Goal: Task Accomplishment & Management: Manage account settings

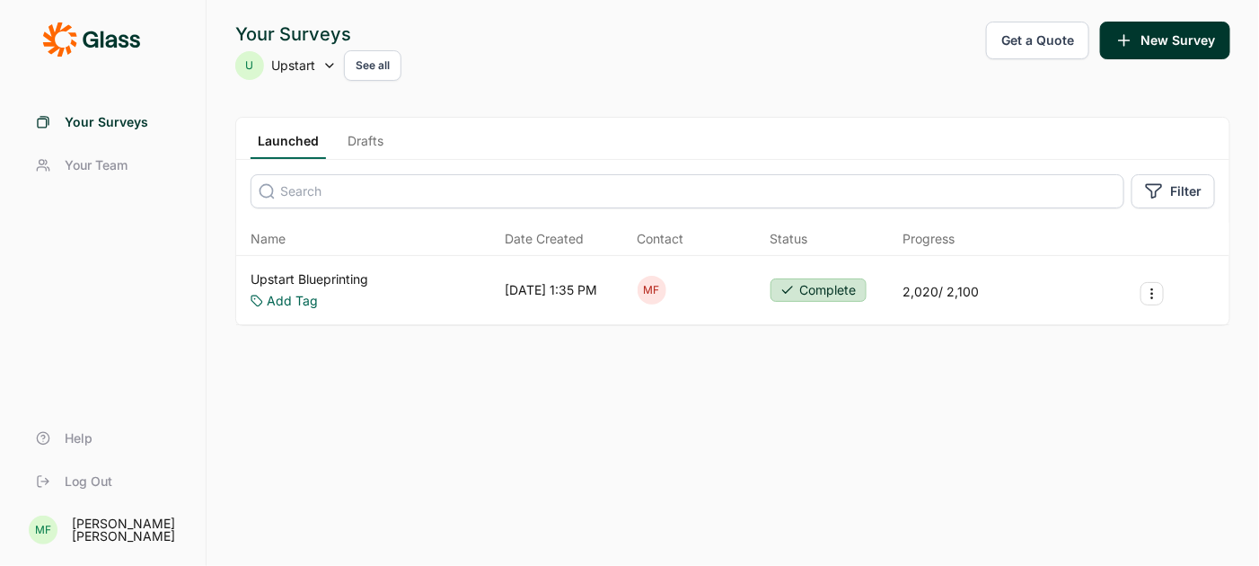
click at [343, 271] on link "Upstart Blueprinting" at bounding box center [309, 279] width 118 height 18
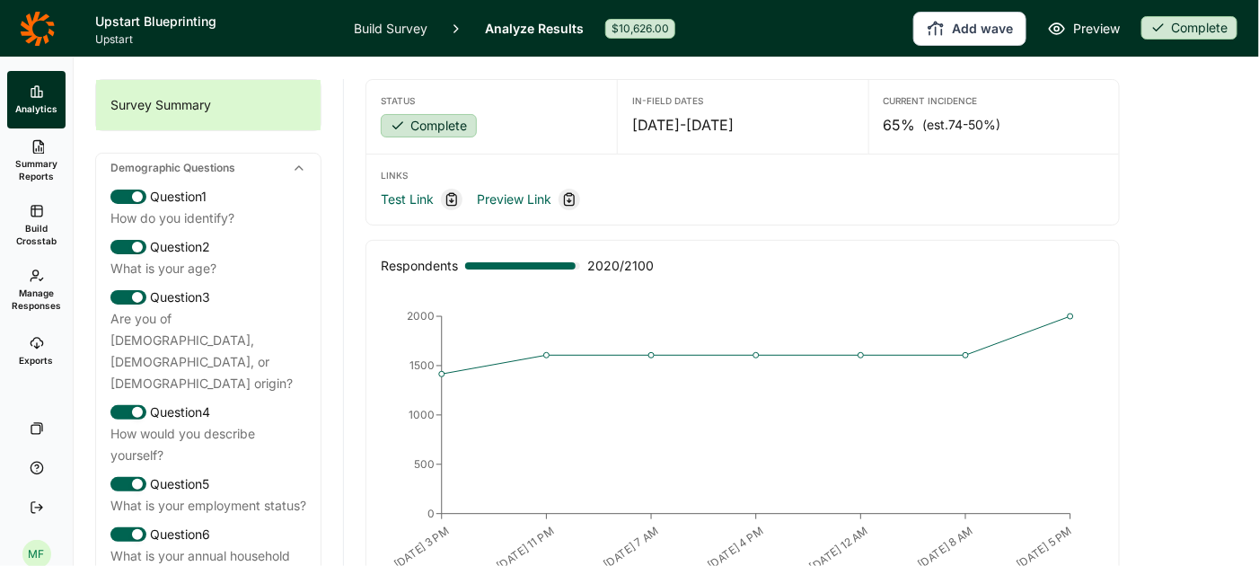
click at [40, 30] on icon at bounding box center [37, 29] width 35 height 36
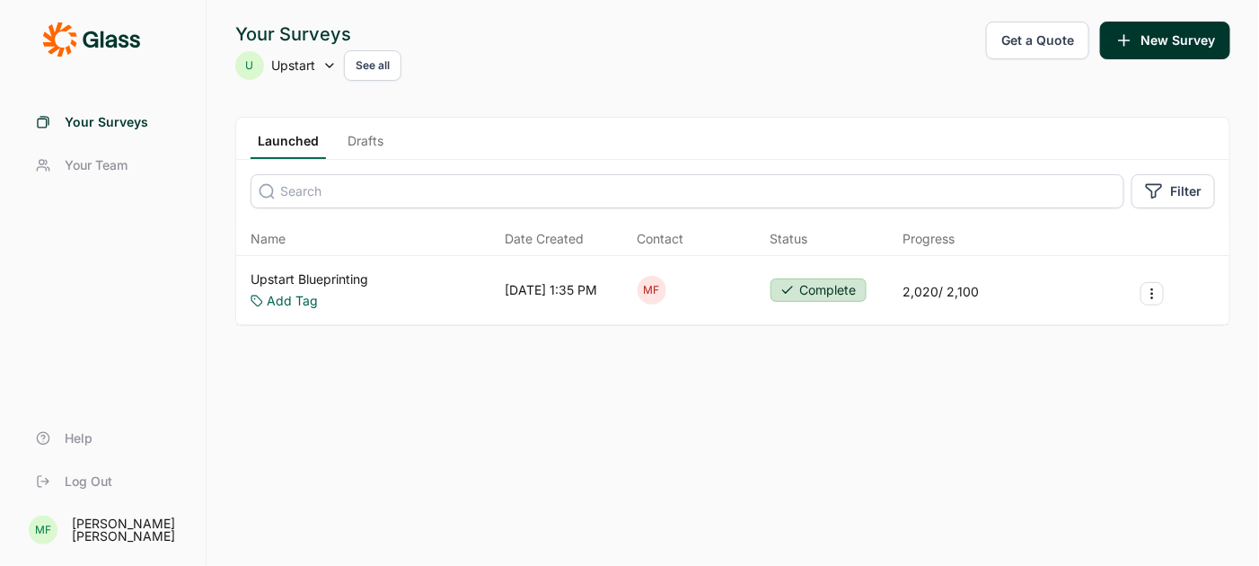
click at [1152, 293] on icon "Survey Actions" at bounding box center [1152, 293] width 14 height 14
click at [889, 365] on div "Your Surveys U Upstart See all Get a Quote New Survey Launched Drafts Filter Na…" at bounding box center [732, 283] width 1052 height 566
click at [1150, 294] on icon "Survey Actions" at bounding box center [1152, 293] width 14 height 14
click at [717, 446] on div "Your Surveys U Upstart See all Get a Quote New Survey Launched Drafts Filter Na…" at bounding box center [732, 283] width 1052 height 566
click at [1143, 294] on button "Survey Actions" at bounding box center [1151, 293] width 23 height 23
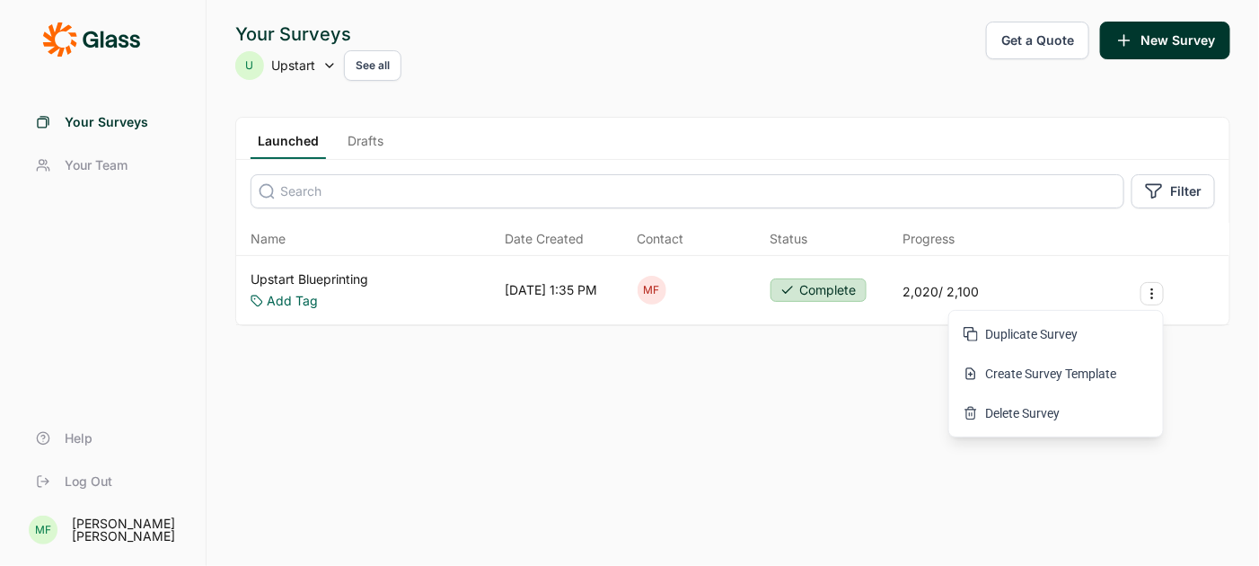
click at [768, 392] on div "Your Surveys U Upstart See all Get a Quote New Survey Launched Drafts Filter Na…" at bounding box center [732, 283] width 1052 height 566
